Goal: Transaction & Acquisition: Book appointment/travel/reservation

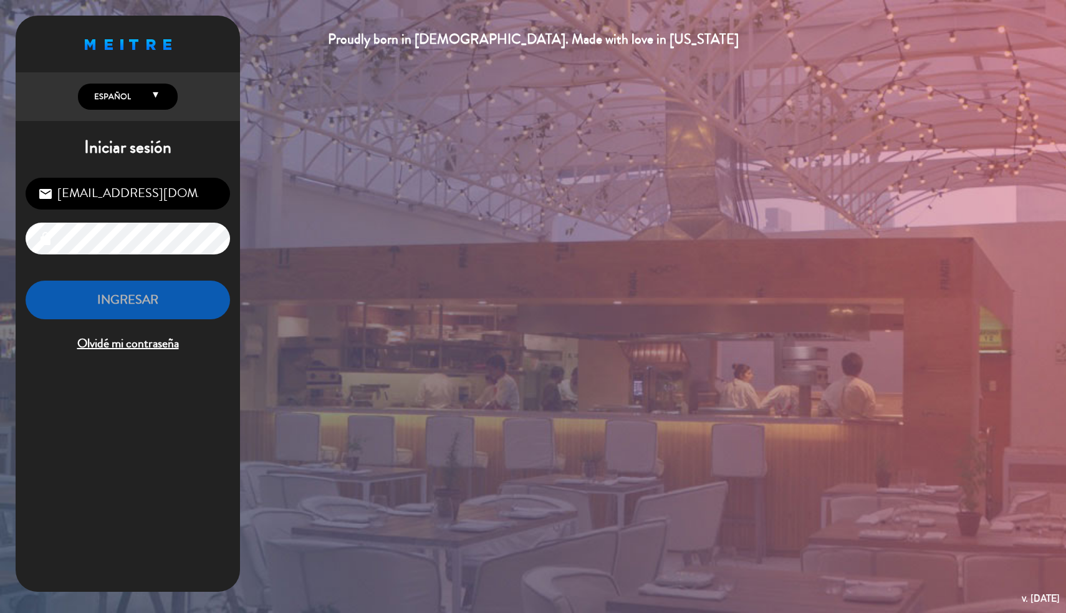
type input "[EMAIL_ADDRESS][DOMAIN_NAME]"
click at [135, 330] on div "INGRESAR Olvidé mi contraseña" at bounding box center [128, 317] width 204 height 74
click at [141, 306] on button "INGRESAR" at bounding box center [128, 299] width 204 height 39
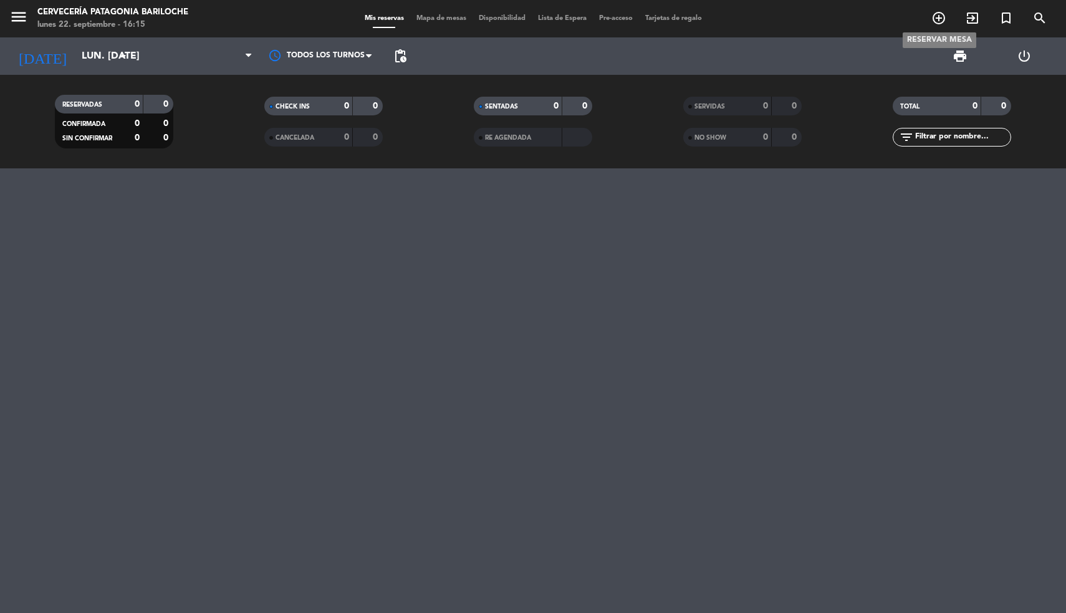
click at [928, 19] on span "add_circle_outline" at bounding box center [939, 17] width 34 height 21
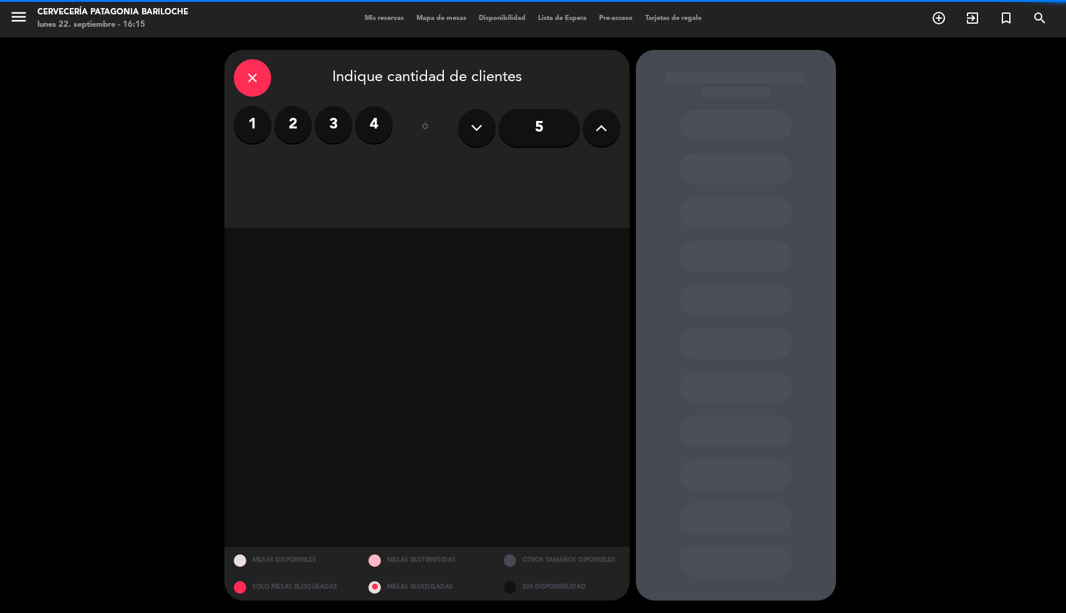
click at [372, 120] on label "4" at bounding box center [373, 124] width 37 height 37
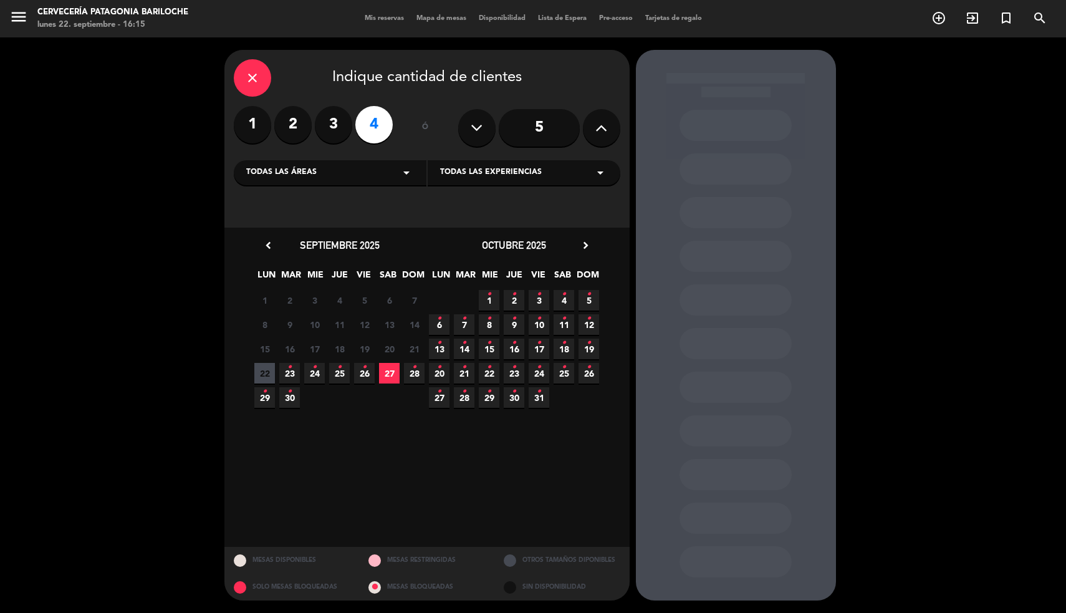
click at [284, 374] on span "23 •" at bounding box center [289, 373] width 21 height 21
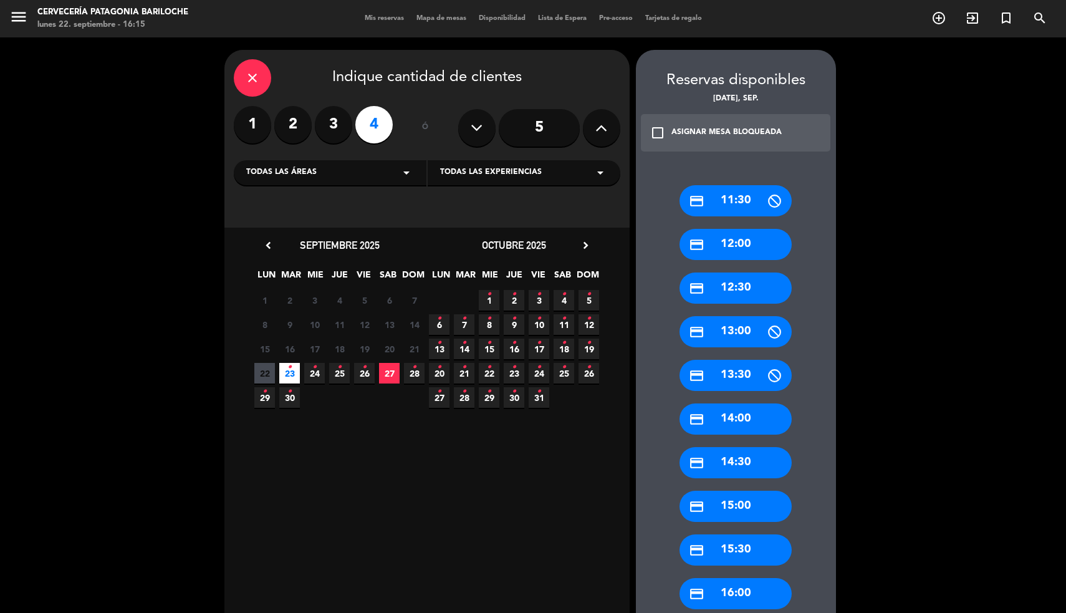
click at [729, 328] on div "credit_card 13:00" at bounding box center [735, 331] width 112 height 31
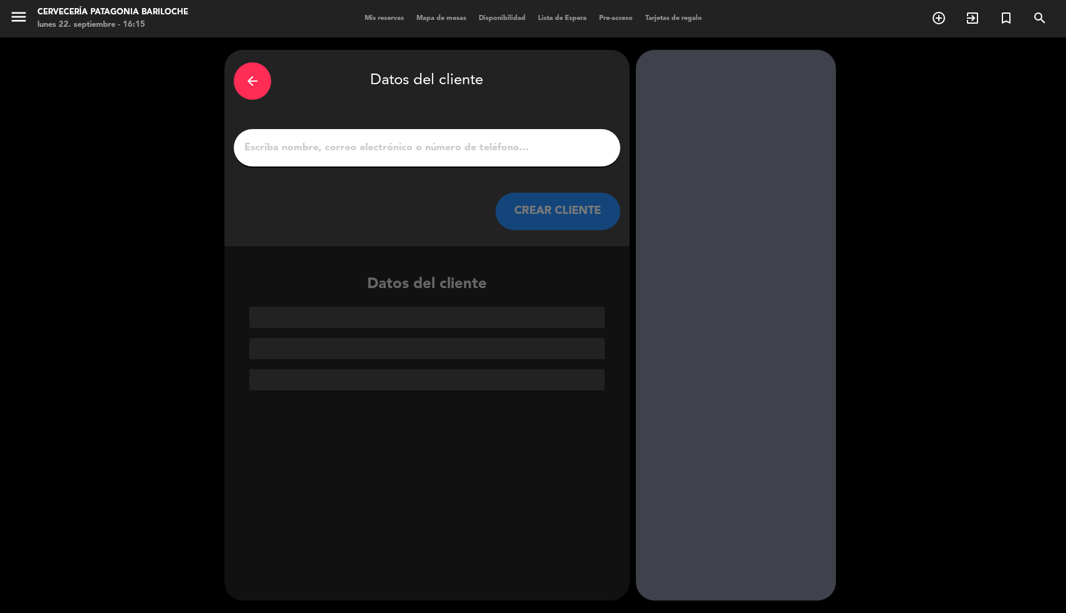
click at [563, 146] on input "1" at bounding box center [427, 147] width 368 height 17
paste input "[PERSON_NAME]"
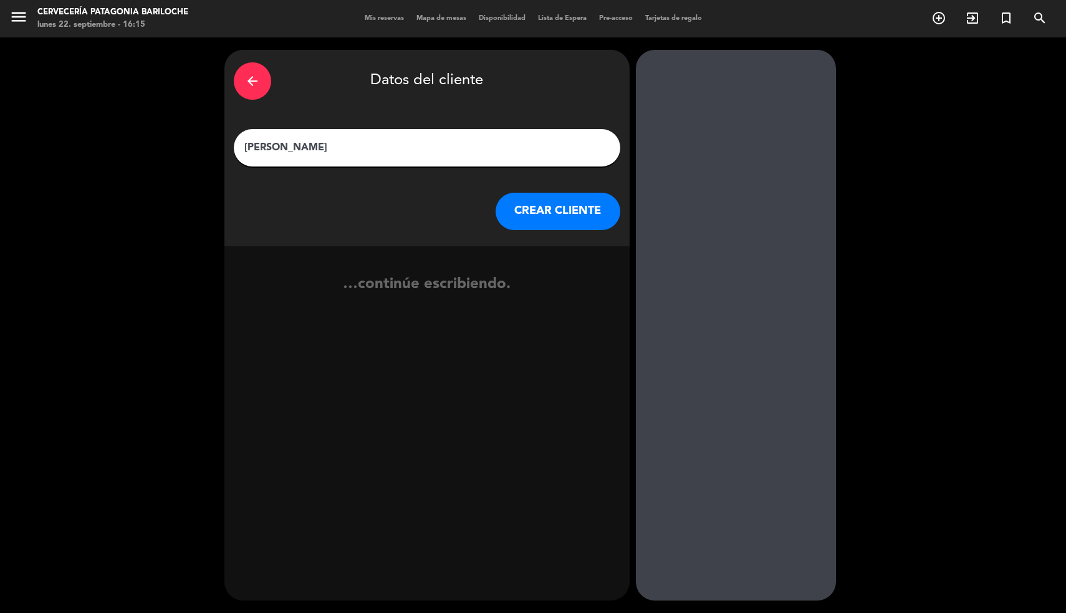
click at [411, 145] on input "[PERSON_NAME]" at bounding box center [427, 147] width 368 height 17
click at [286, 148] on input "[PERSON_NAME]" at bounding box center [427, 147] width 368 height 17
type input "[PERSON_NAME]"
click at [546, 216] on button "CREAR CLIENTE" at bounding box center [557, 211] width 125 height 37
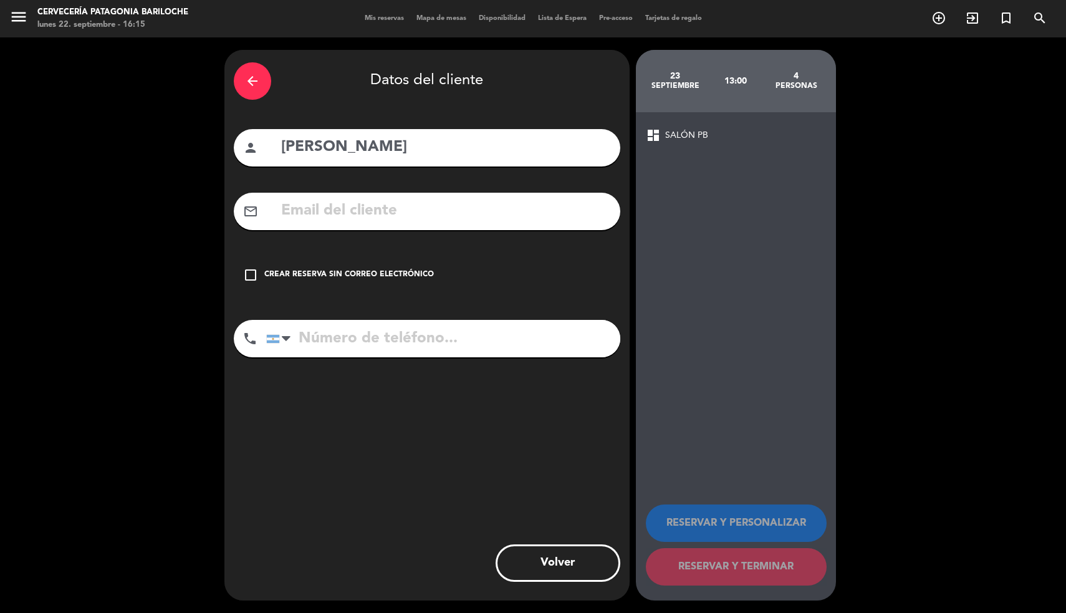
click at [440, 219] on input "text" at bounding box center [445, 211] width 331 height 26
paste input "[PERSON_NAME][EMAIL_ADDRESS][DOMAIN_NAME]"
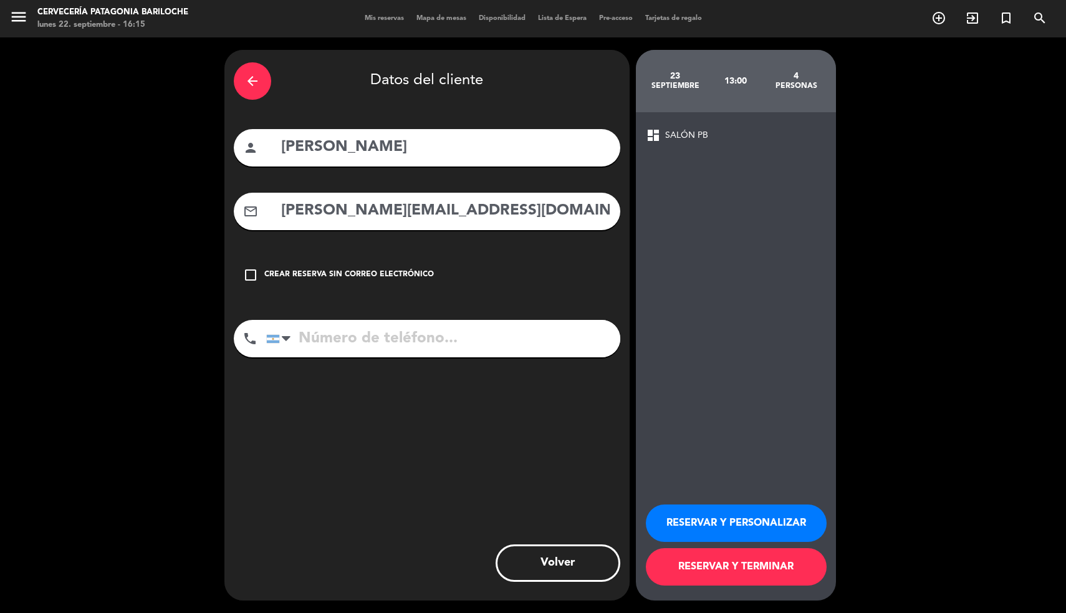
type input "[PERSON_NAME][EMAIL_ADDRESS][DOMAIN_NAME]"
click at [381, 411] on div "arrow_back Datos del cliente person [PERSON_NAME] mail_outline [PERSON_NAME][EM…" at bounding box center [426, 325] width 405 height 550
click at [714, 515] on button "RESERVAR Y PERSONALIZAR" at bounding box center [736, 522] width 181 height 37
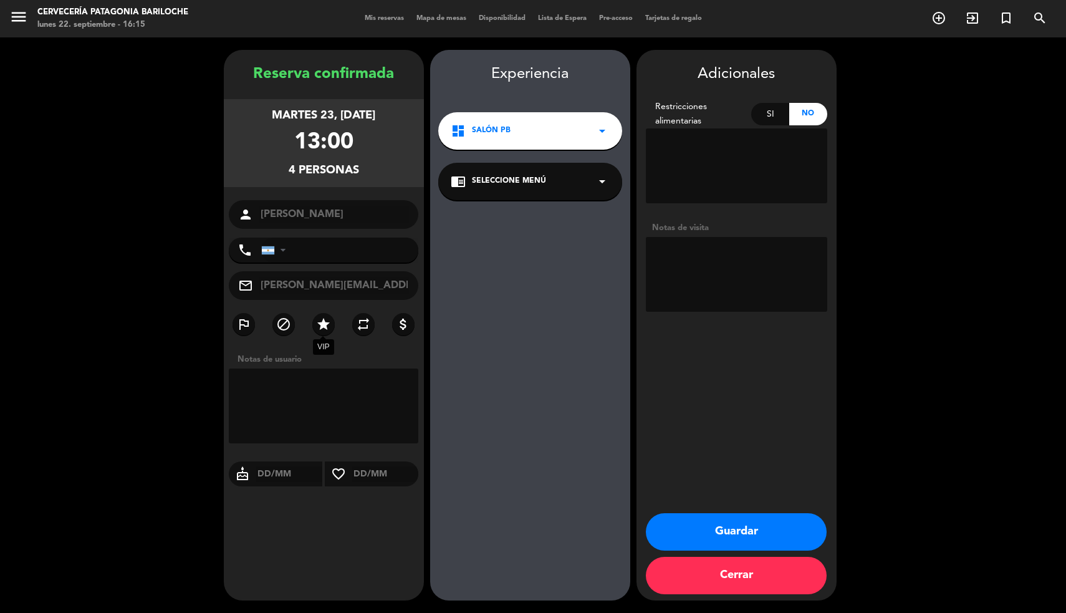
click at [313, 327] on label "star" at bounding box center [323, 324] width 22 height 22
click at [702, 299] on textarea at bounding box center [736, 274] width 181 height 75
type textarea "visita a fabrica"
click at [712, 527] on button "Guardar" at bounding box center [736, 531] width 181 height 37
